Goal: Transaction & Acquisition: Purchase product/service

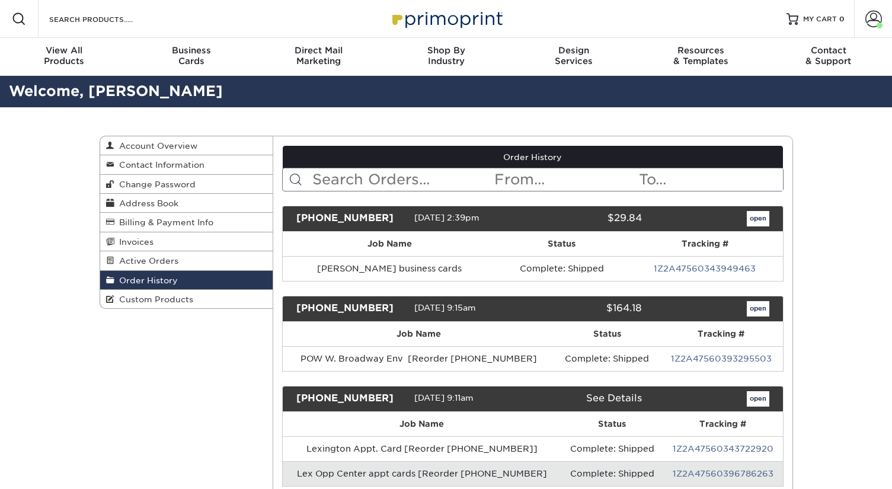
click at [332, 180] on input "text" at bounding box center [402, 179] width 182 height 23
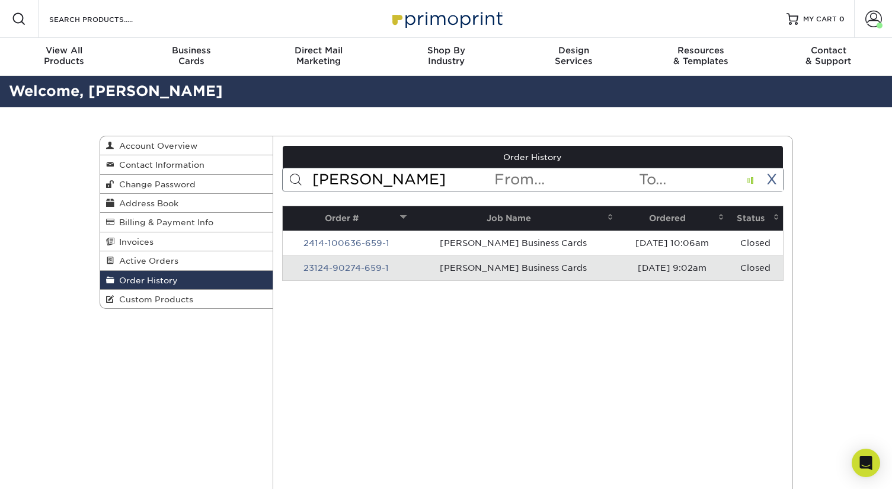
type input "[PERSON_NAME]"
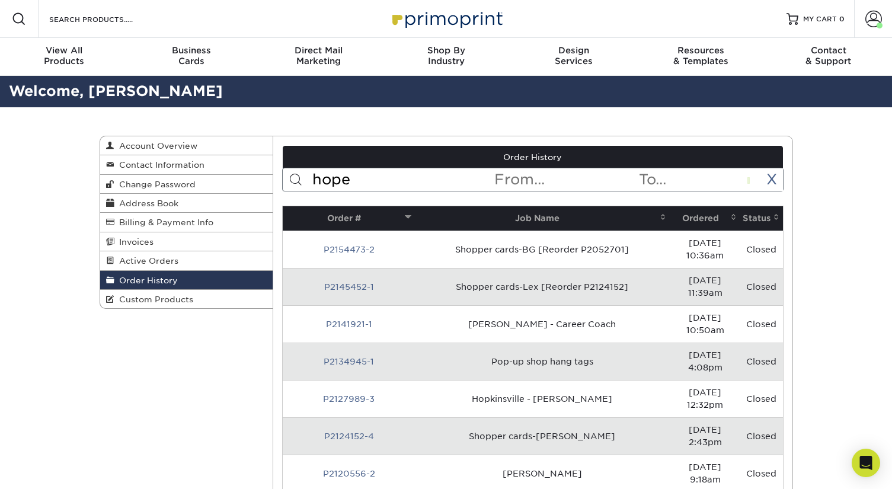
type input "hope"
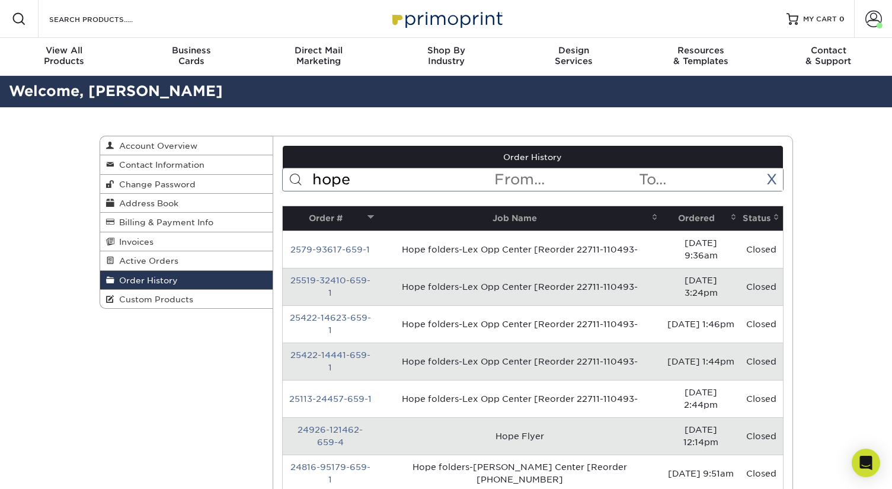
click at [365, 245] on link "2579-93617-659-1" at bounding box center [329, 249] width 79 height 9
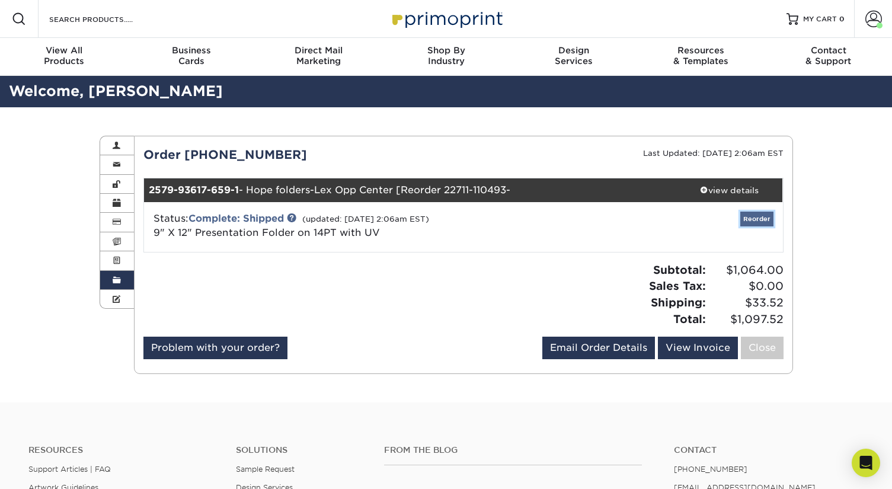
click at [752, 216] on link "Reorder" at bounding box center [756, 219] width 33 height 15
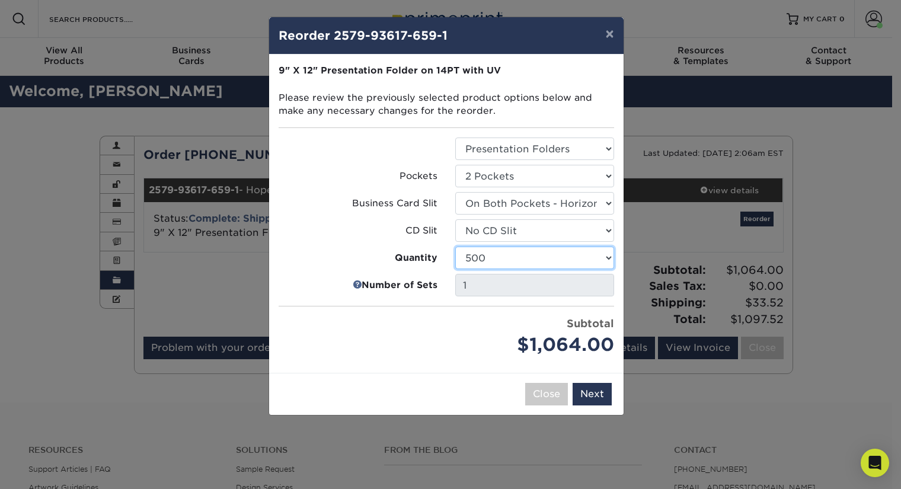
click at [526, 255] on select "250 500 1000 2500 5000 10000 15000 20000 25000" at bounding box center [534, 258] width 159 height 23
click at [455, 247] on select "250 500 1000 2500 5000 10000 15000 20000 25000" at bounding box center [534, 258] width 159 height 23
click at [527, 257] on select "250 500 1000 2500 5000 10000 15000 20000 25000" at bounding box center [534, 258] width 159 height 23
select select "f593fda3-2d5c-4b9e-9c2c-6197b899ae74"
click at [455, 247] on select "250 500 1000 2500 5000 10000 15000 20000 25000" at bounding box center [534, 258] width 159 height 23
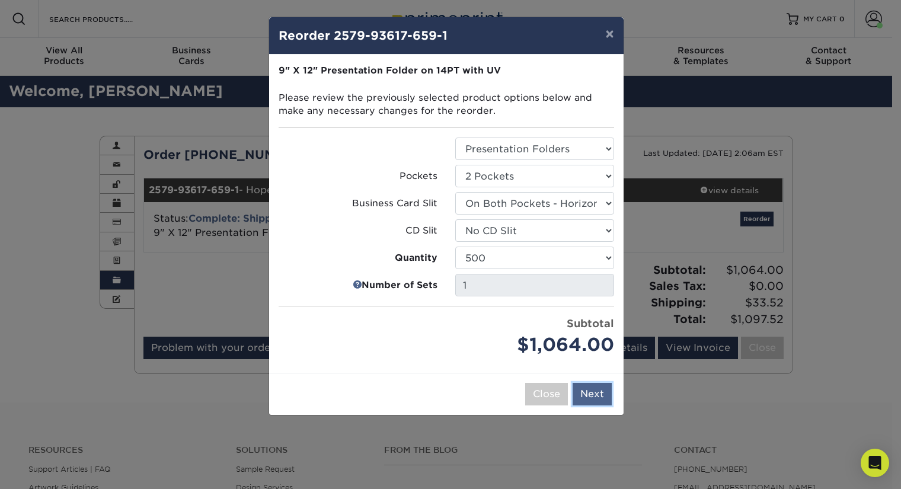
click at [587, 395] on button "Next" at bounding box center [592, 394] width 39 height 23
